Goal: Task Accomplishment & Management: Use online tool/utility

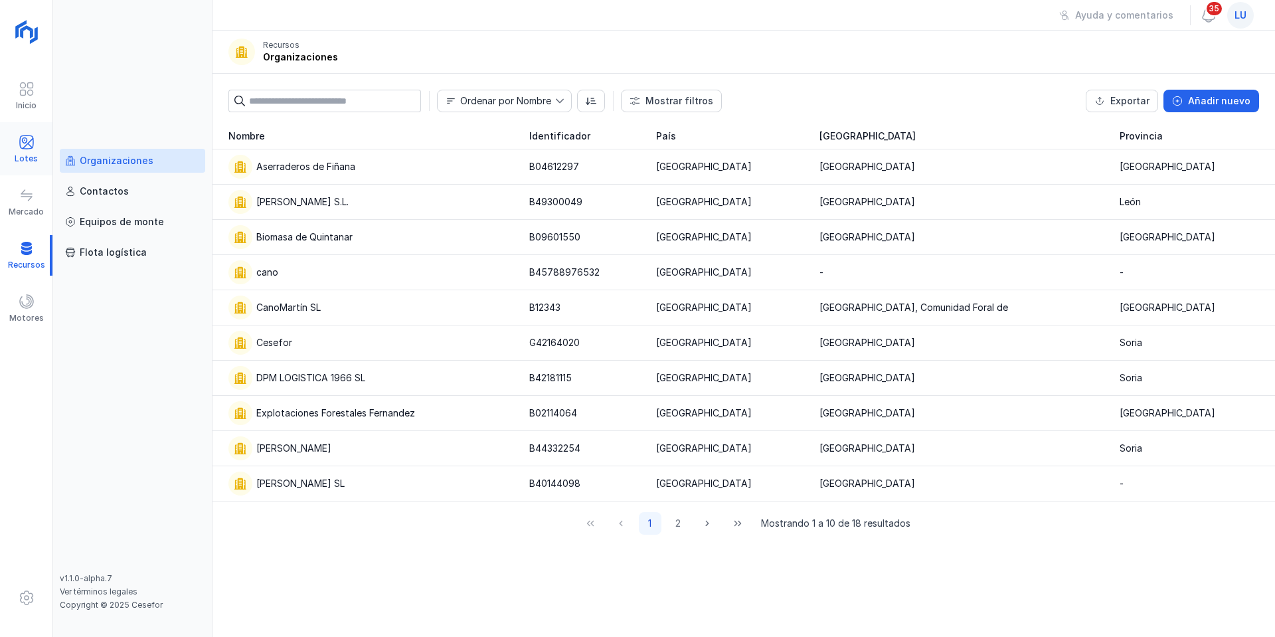
click at [25, 152] on div at bounding box center [27, 143] width 16 height 19
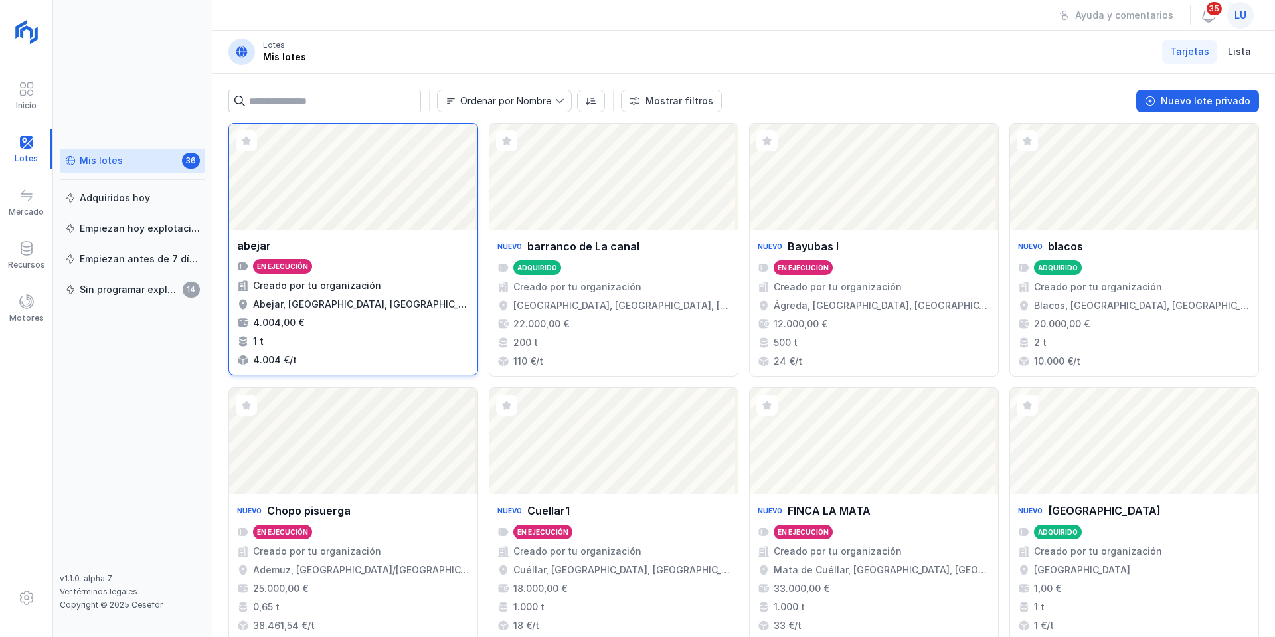
click at [331, 186] on div "Abrir lote" at bounding box center [353, 177] width 248 height 106
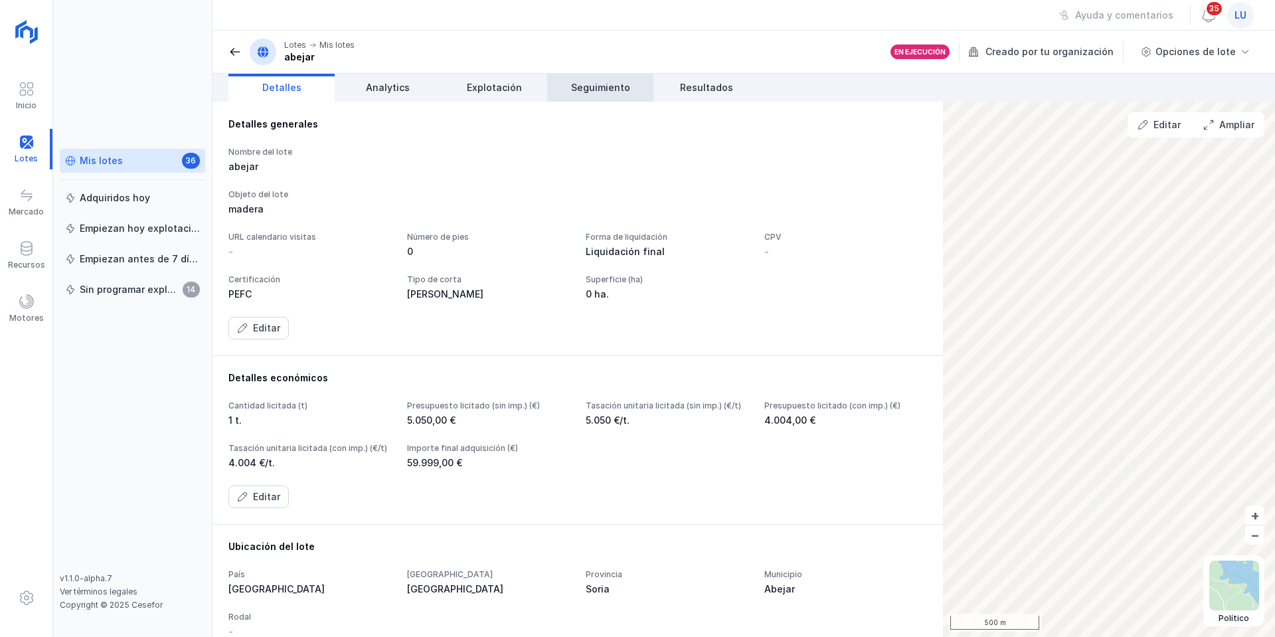
click at [621, 94] on span "Seguimiento" at bounding box center [600, 87] width 59 height 13
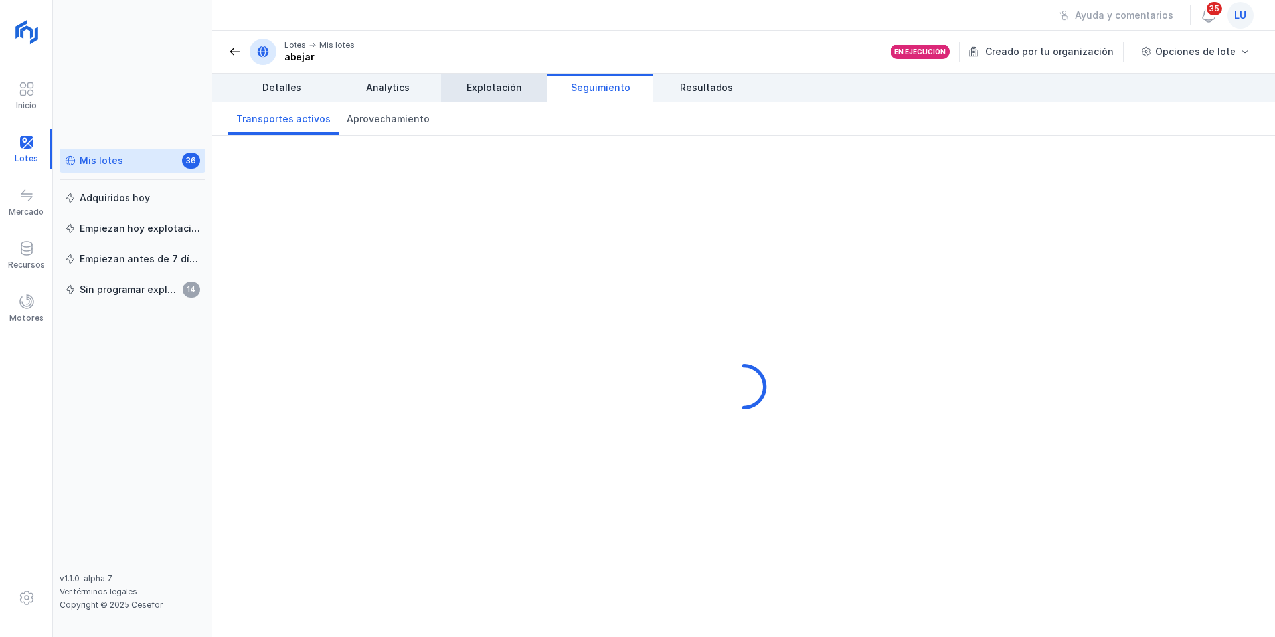
click at [483, 88] on span "Explotación" at bounding box center [494, 87] width 55 height 13
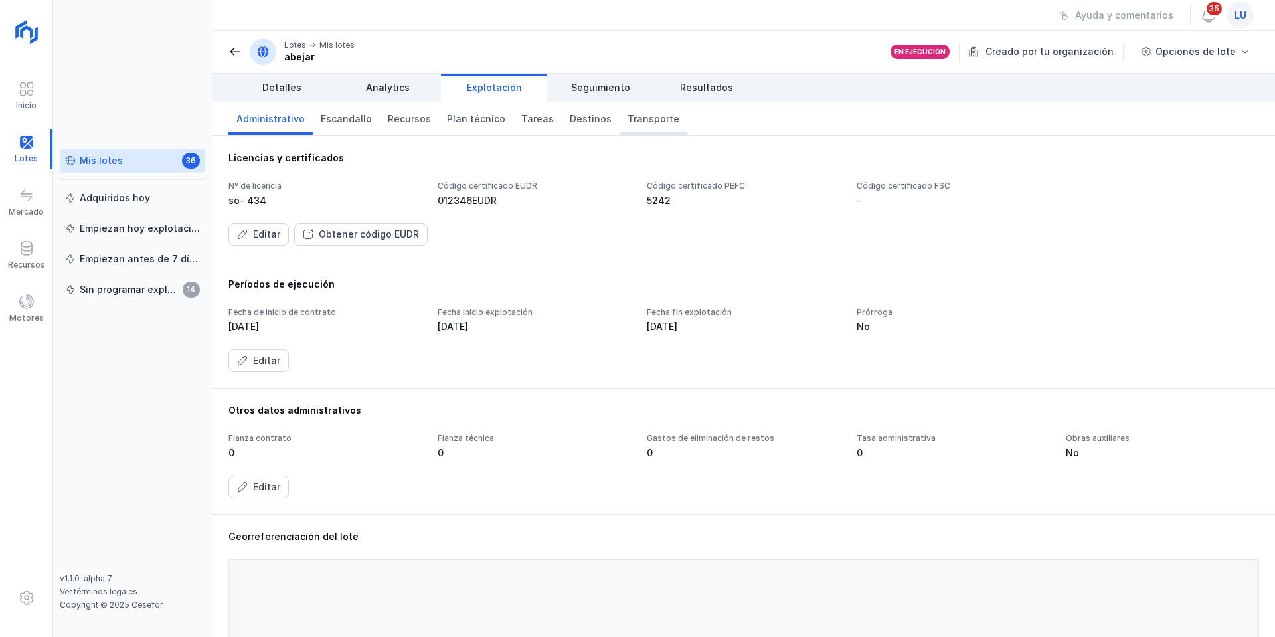
click at [627, 120] on span "Transporte" at bounding box center [653, 118] width 52 height 13
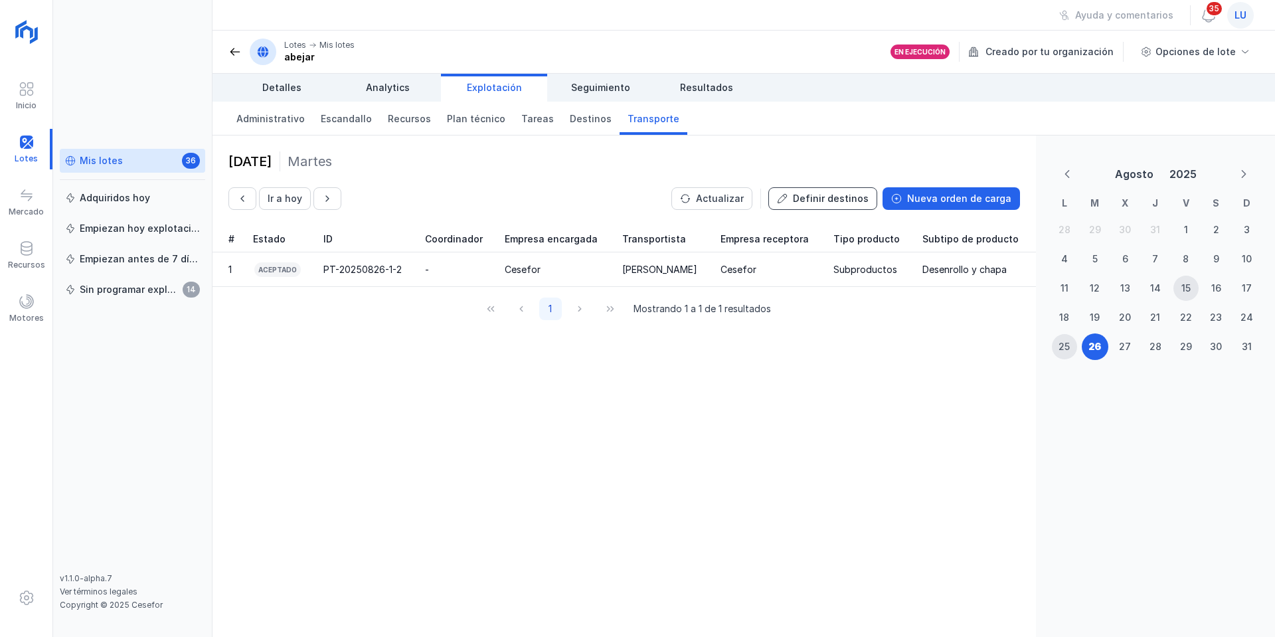
click at [817, 202] on div "Definir destinos" at bounding box center [831, 198] width 76 height 13
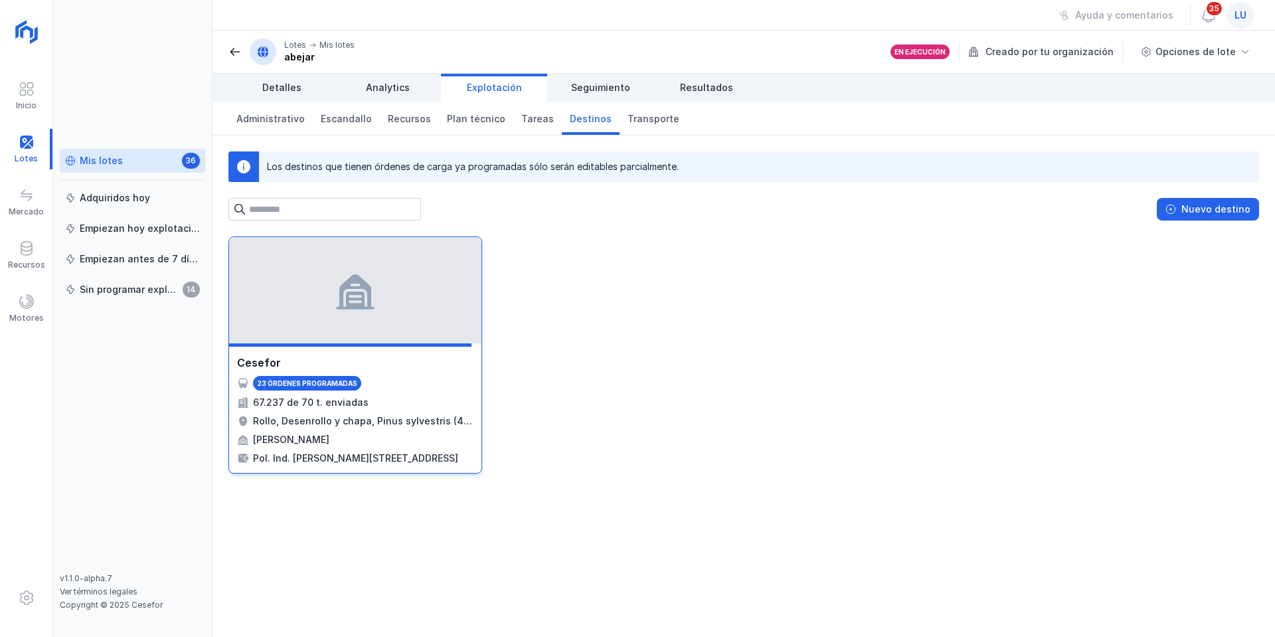
click at [367, 309] on span at bounding box center [355, 290] width 42 height 42
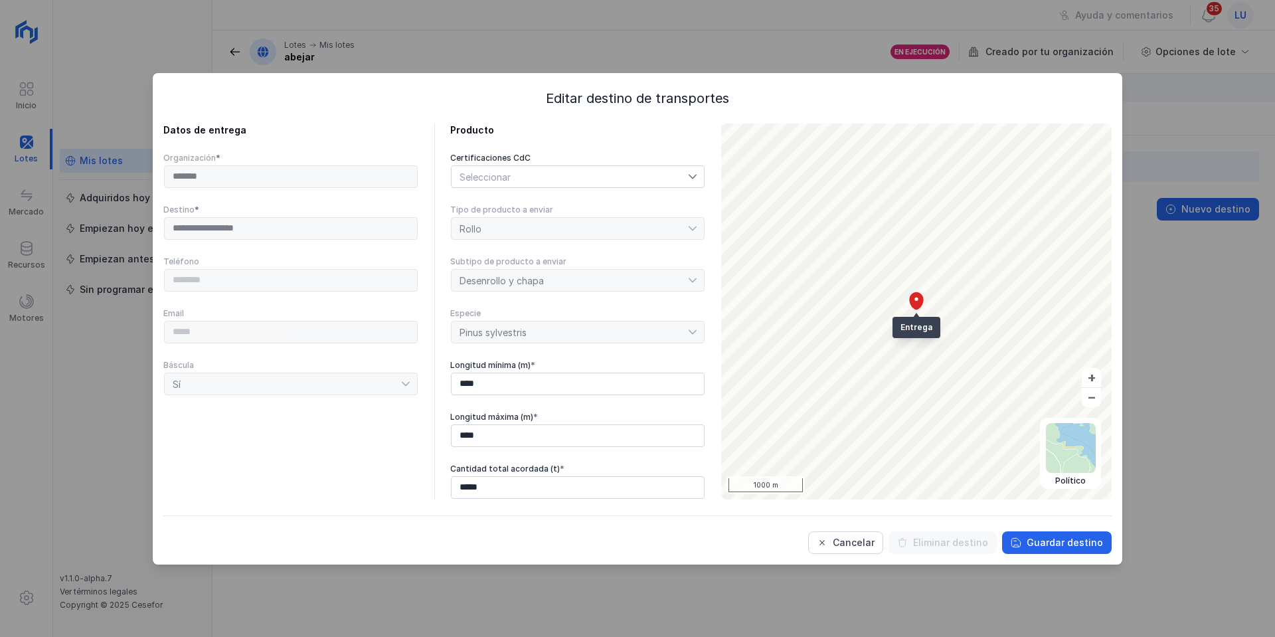
click at [544, 173] on div "Seleccionar" at bounding box center [570, 176] width 236 height 21
click at [480, 236] on span "FSC" at bounding box center [489, 233] width 18 height 9
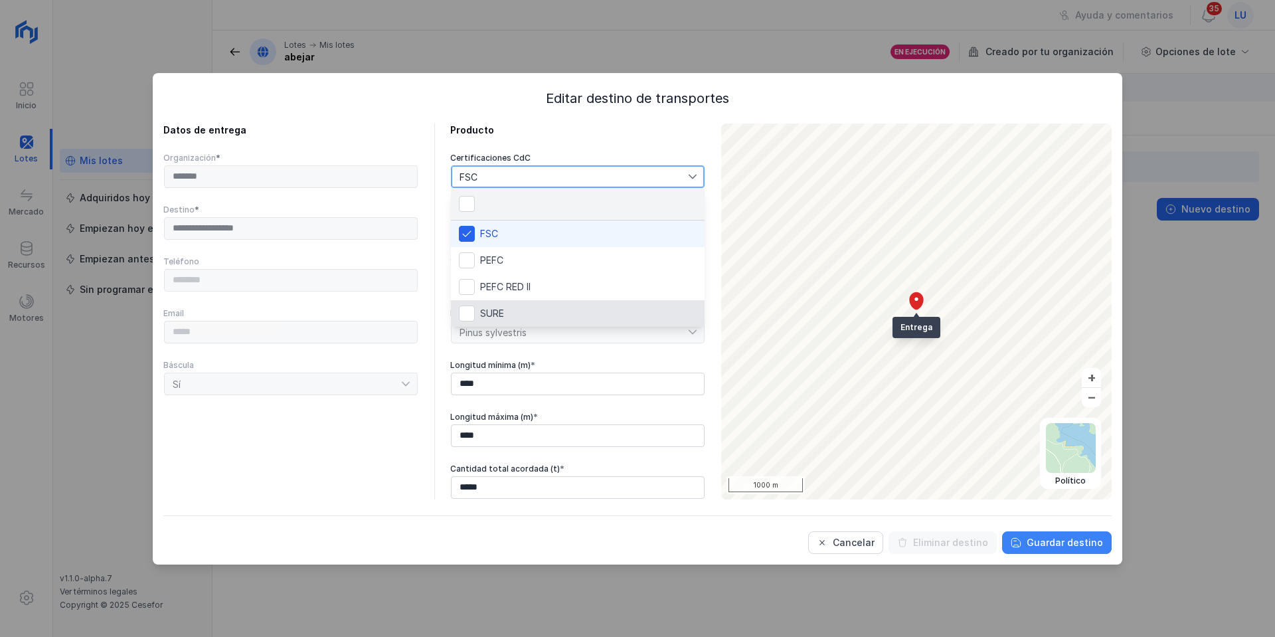
click at [1046, 547] on div "Guardar destino" at bounding box center [1065, 542] width 76 height 13
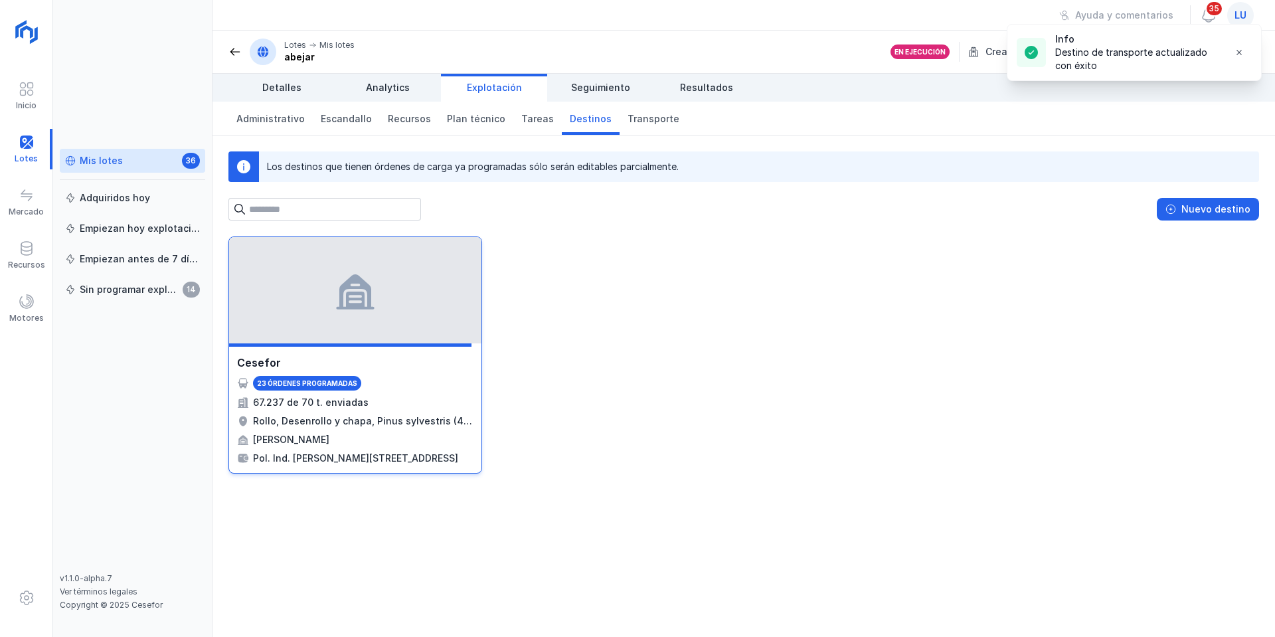
click at [418, 304] on div at bounding box center [355, 290] width 252 height 106
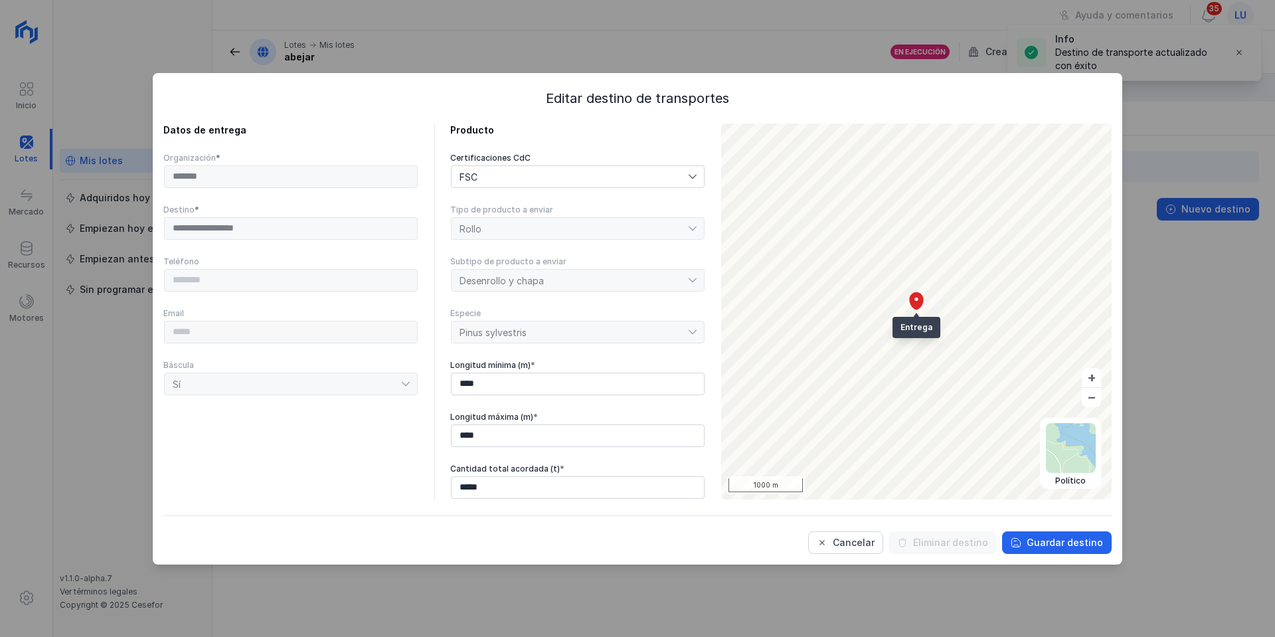
click at [514, 183] on div "FSC" at bounding box center [570, 176] width 236 height 21
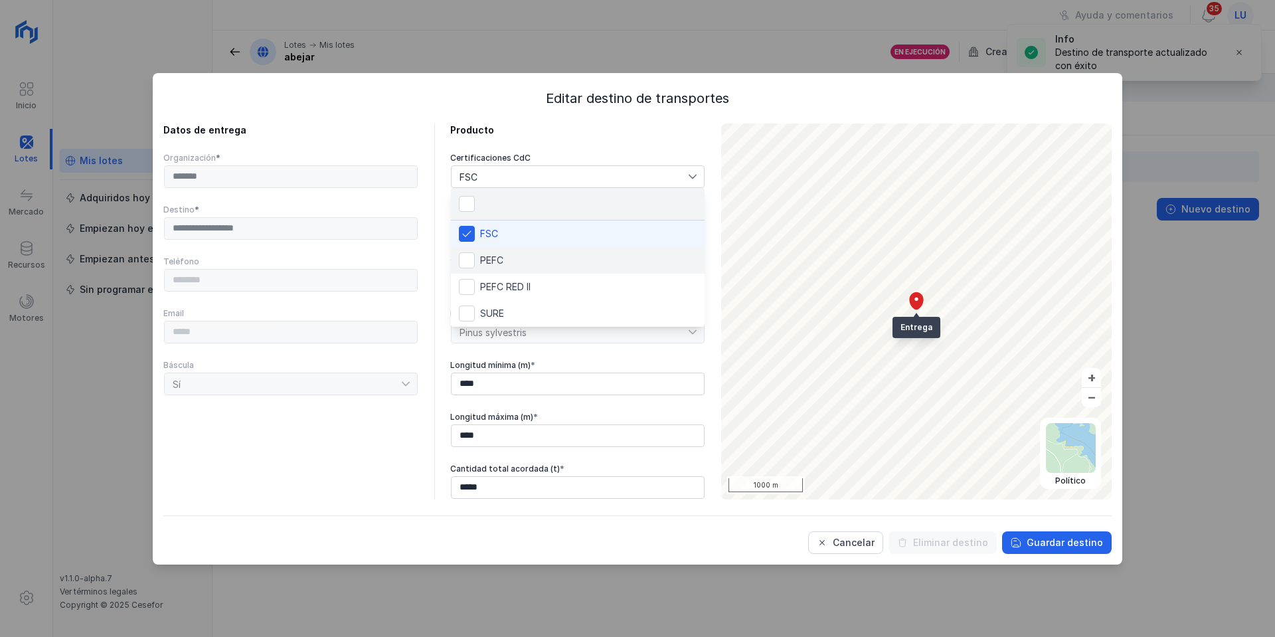
click at [488, 260] on span "PEFC" at bounding box center [491, 260] width 23 height 9
click at [490, 233] on span "FSC" at bounding box center [489, 233] width 18 height 9
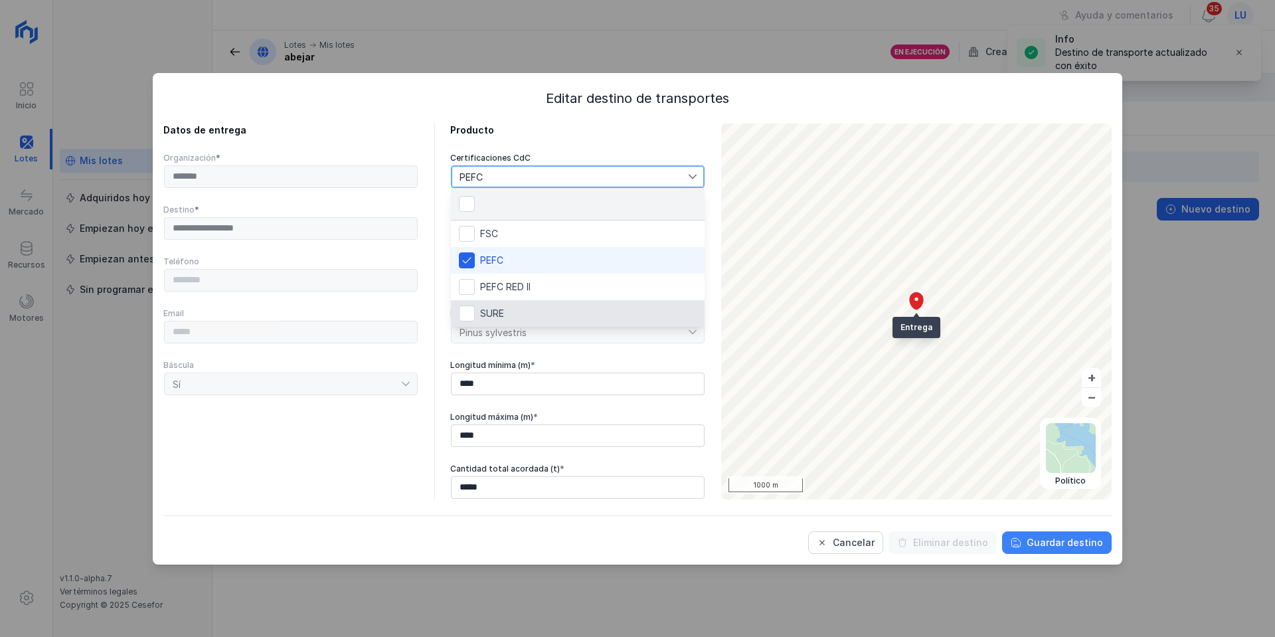
click at [1070, 537] on div "Guardar destino" at bounding box center [1065, 542] width 76 height 13
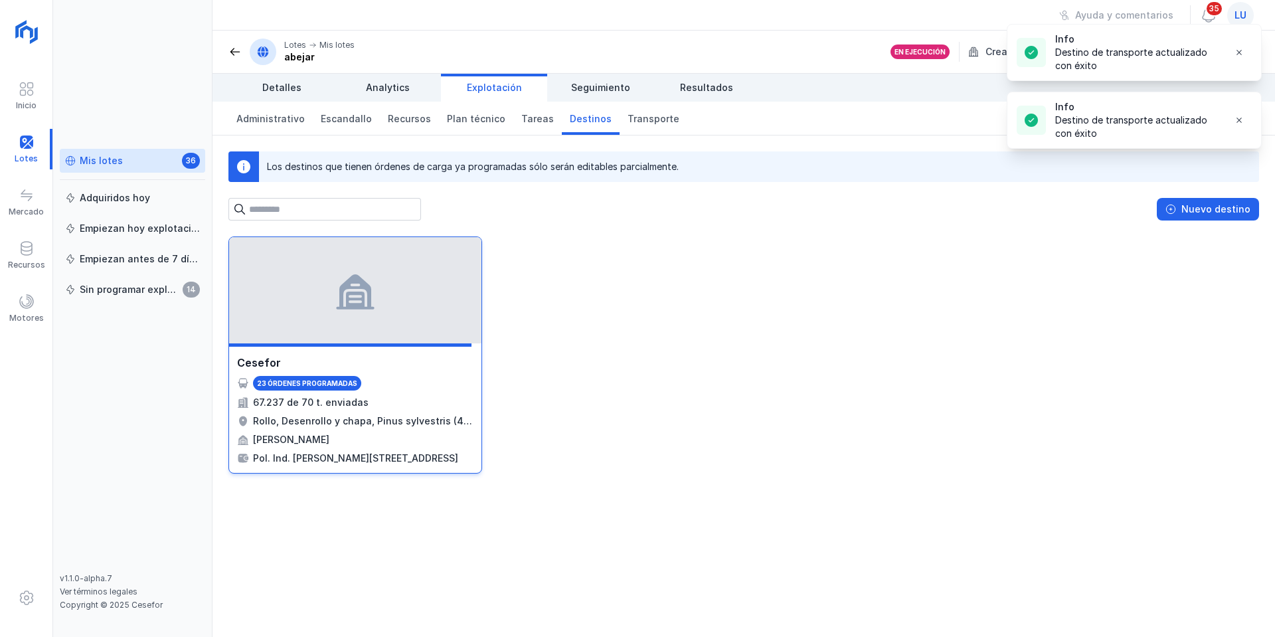
click at [329, 317] on div at bounding box center [355, 290] width 252 height 106
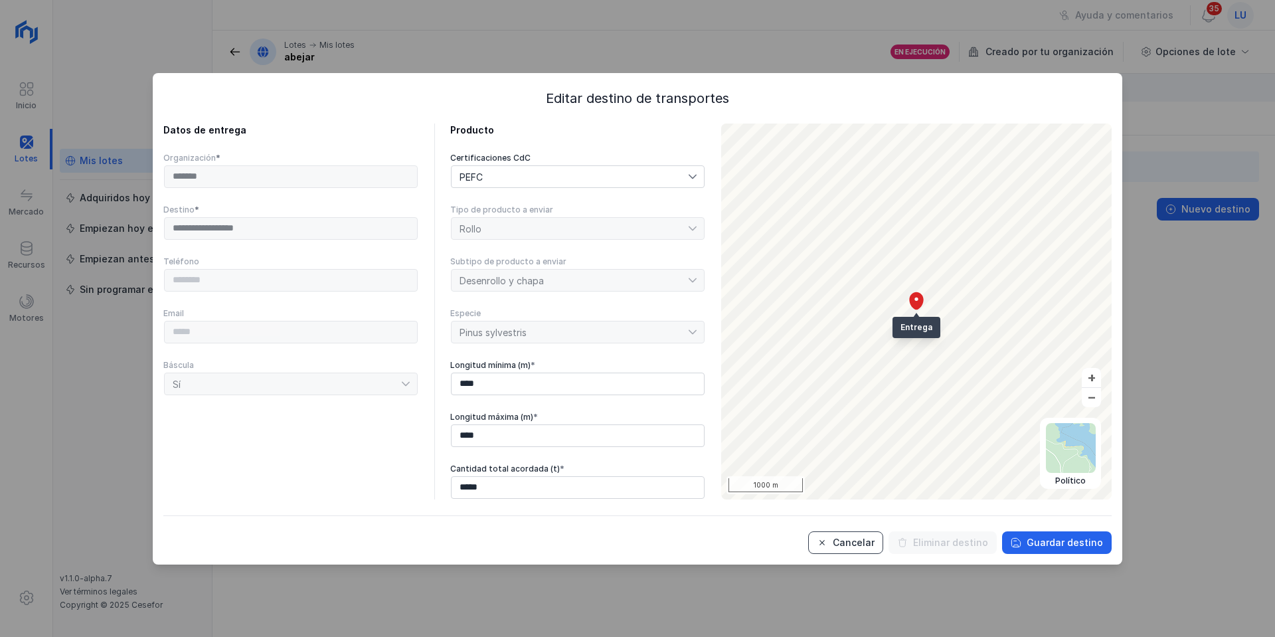
click at [827, 541] on span "Cancelar" at bounding box center [822, 542] width 11 height 11
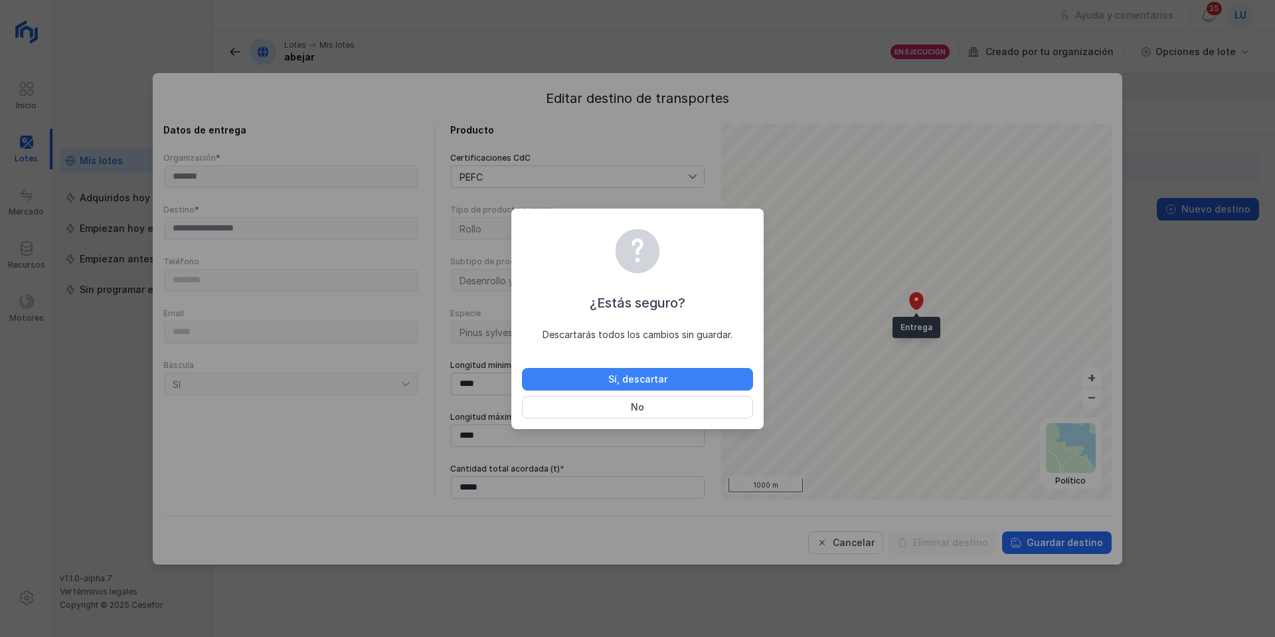
click at [655, 379] on div "Sí, descartar" at bounding box center [637, 379] width 59 height 13
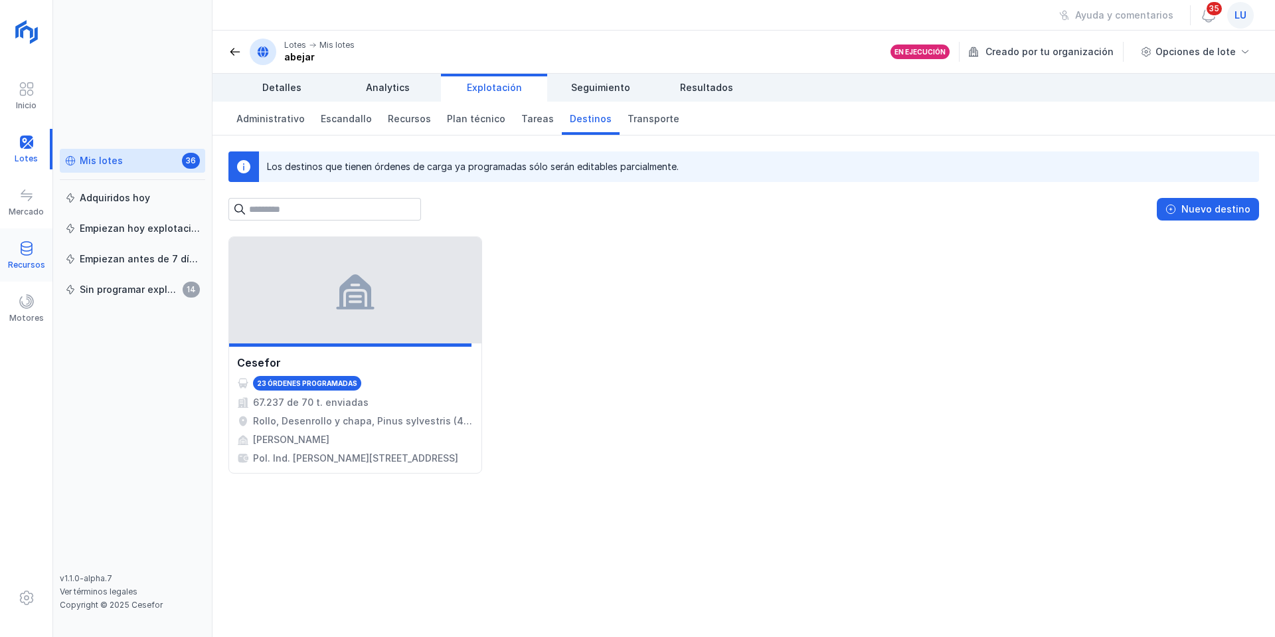
click at [31, 260] on div "Recursos" at bounding box center [26, 265] width 37 height 11
